Goal: Task Accomplishment & Management: Complete application form

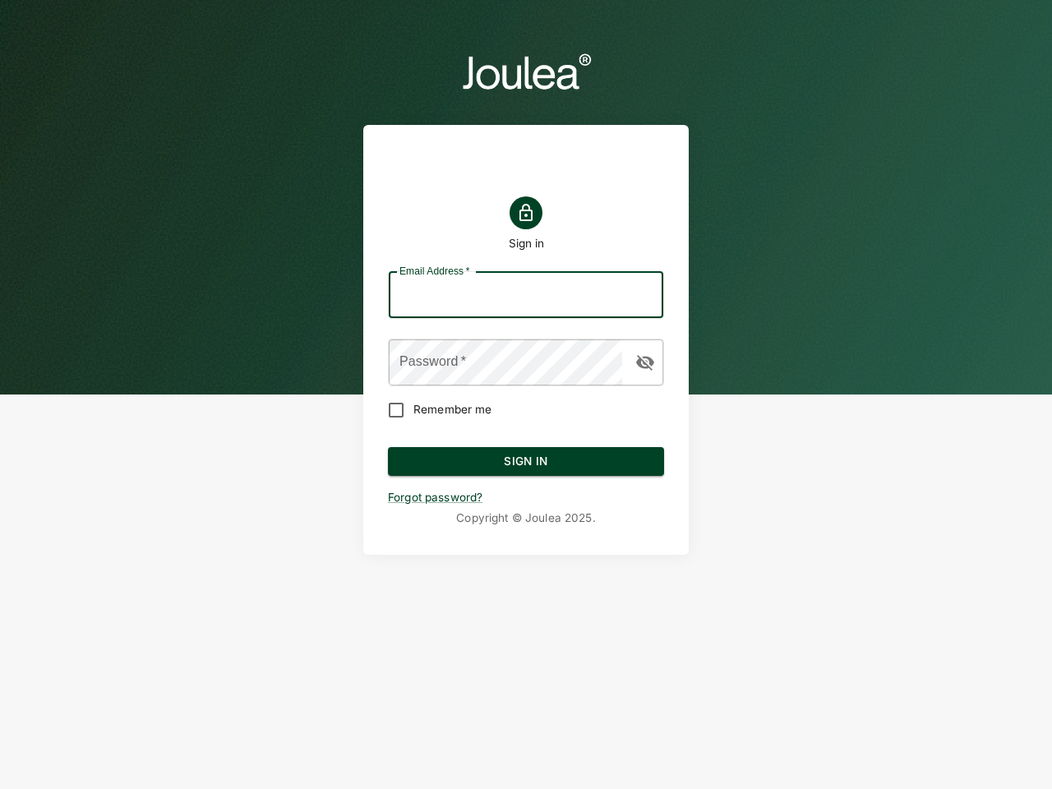
click at [526, 295] on input "Email Address   *" at bounding box center [526, 295] width 275 height 46
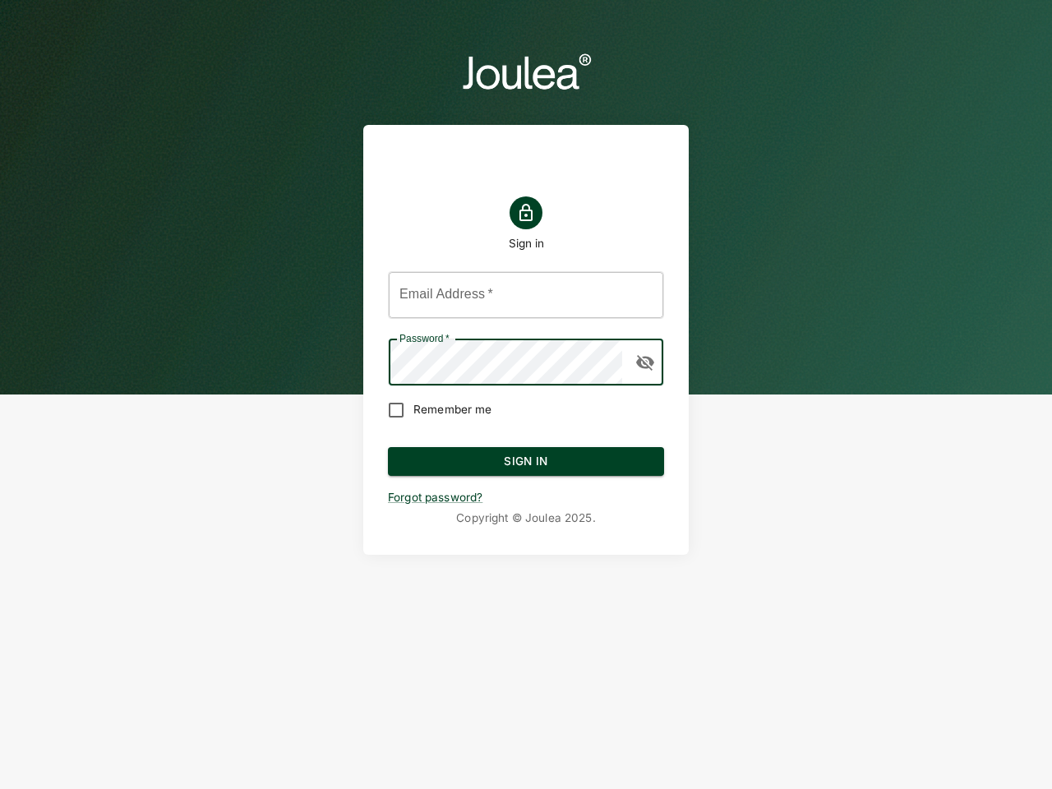
click at [645, 363] on icon "button" at bounding box center [645, 363] width 18 height 16
